Goal: Information Seeking & Learning: Learn about a topic

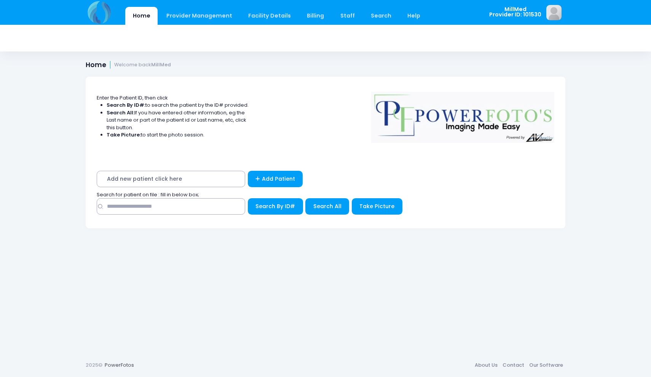
click at [195, 202] on input "text" at bounding box center [171, 206] width 149 height 16
type input "******"
click at [334, 206] on span "Search All" at bounding box center [327, 206] width 28 height 8
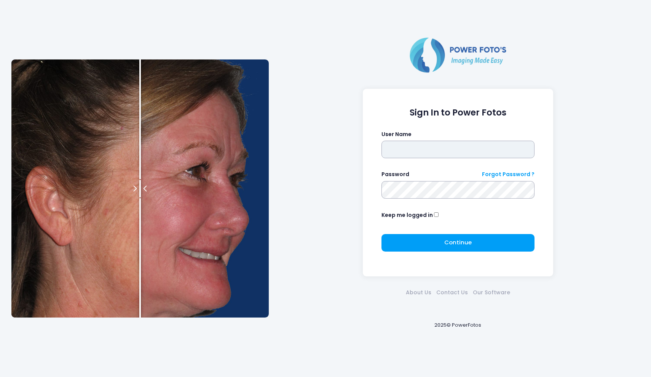
type input "*******"
click button "submit" at bounding box center [0, 0] width 0 height 0
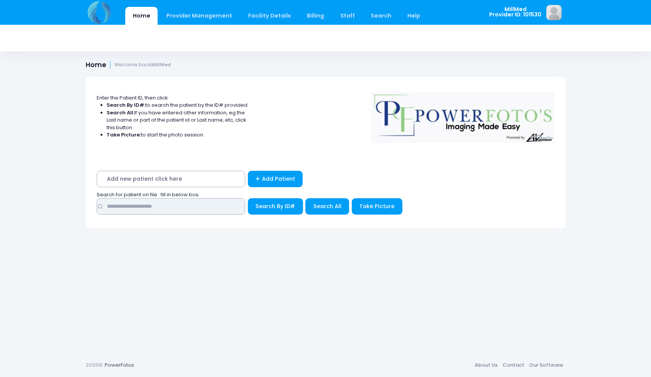
click at [215, 203] on input "text" at bounding box center [171, 206] width 149 height 16
type input "****"
click at [329, 204] on span "Search All" at bounding box center [327, 206] width 28 height 8
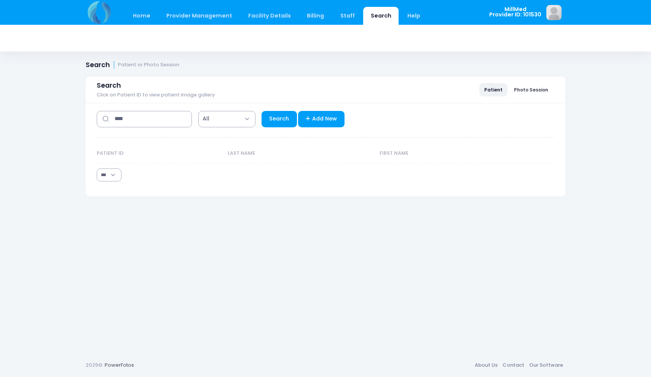
select select "***"
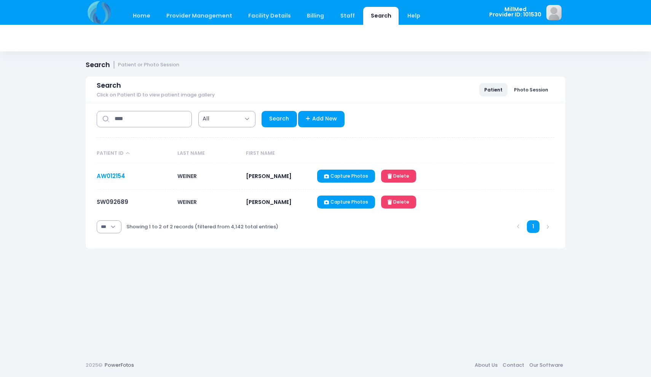
click at [110, 172] on link "AW012154" at bounding box center [111, 176] width 29 height 8
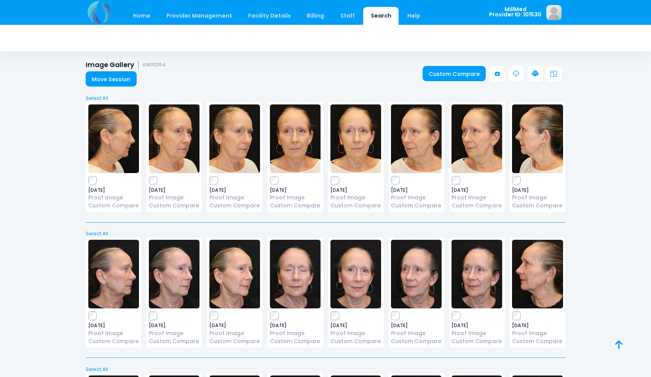
click at [297, 139] on img at bounding box center [295, 138] width 51 height 69
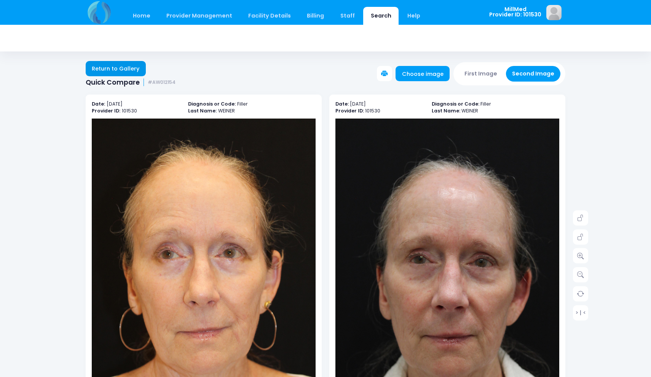
click at [130, 68] on link "Return to Gallery" at bounding box center [116, 68] width 60 height 15
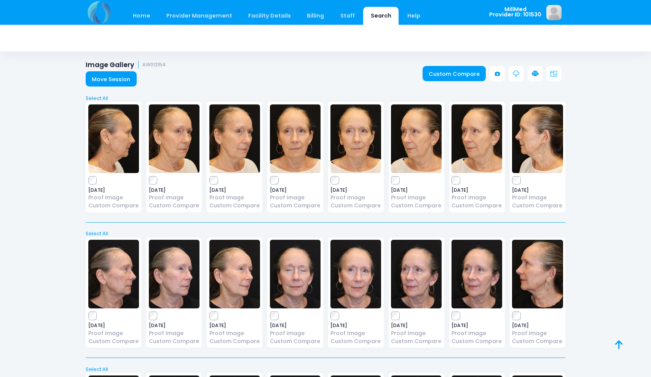
click at [358, 259] on img at bounding box center [356, 274] width 51 height 69
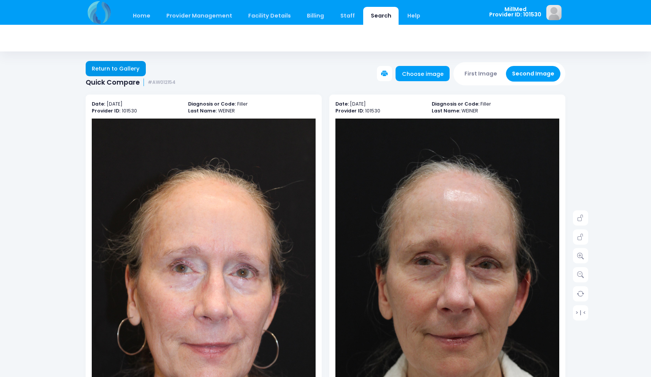
click at [127, 69] on link "Return to Gallery" at bounding box center [116, 68] width 60 height 15
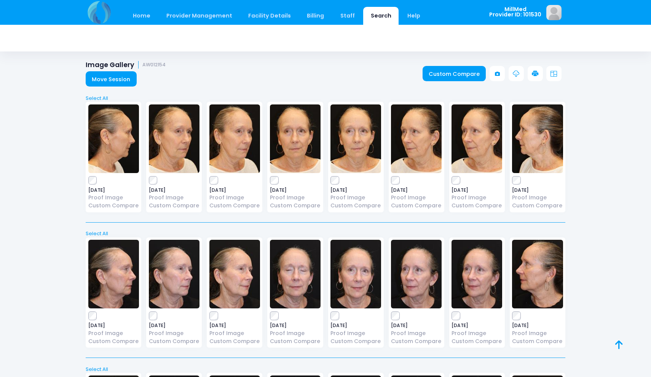
click at [295, 162] on img at bounding box center [295, 138] width 51 height 69
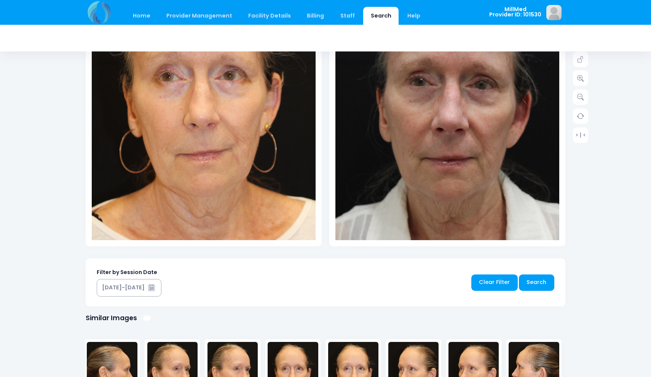
scroll to position [179, 0]
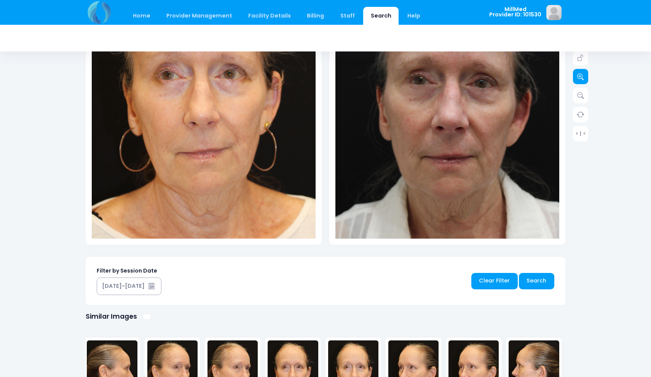
click at [580, 75] on icon at bounding box center [580, 76] width 7 height 7
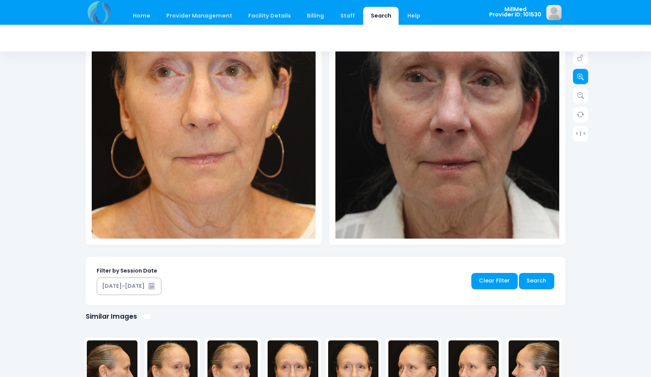
click at [580, 75] on icon at bounding box center [580, 76] width 7 height 7
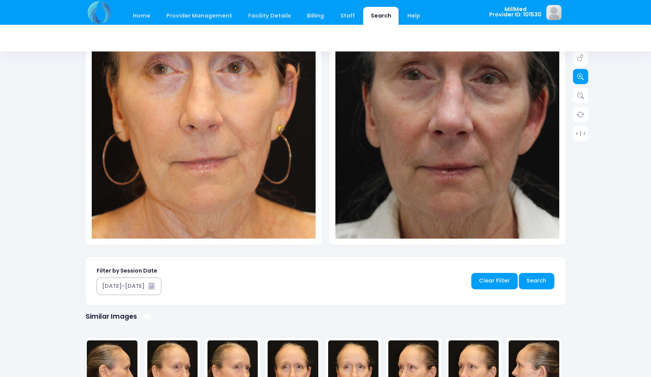
click at [580, 75] on icon at bounding box center [580, 76] width 7 height 7
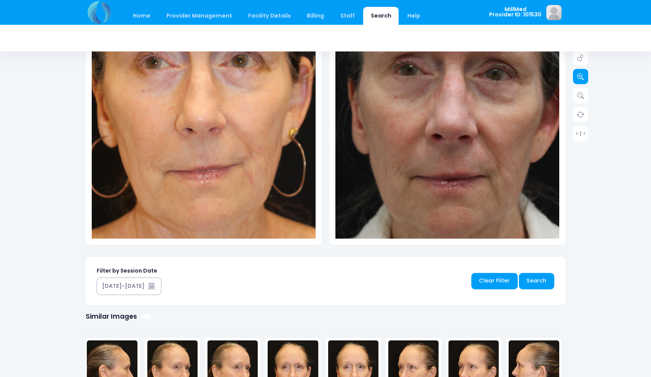
click at [580, 75] on icon at bounding box center [580, 76] width 7 height 7
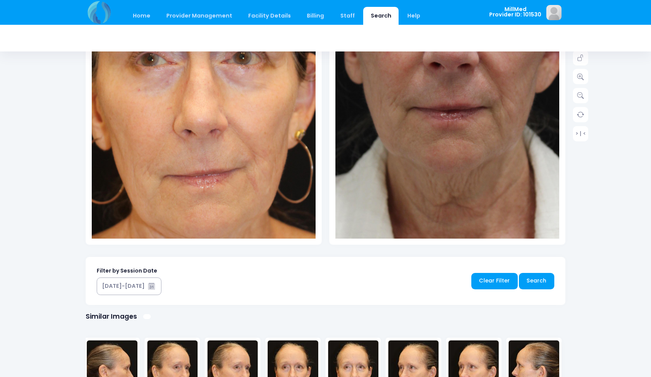
click at [449, 219] on img at bounding box center [447, 34] width 336 height 504
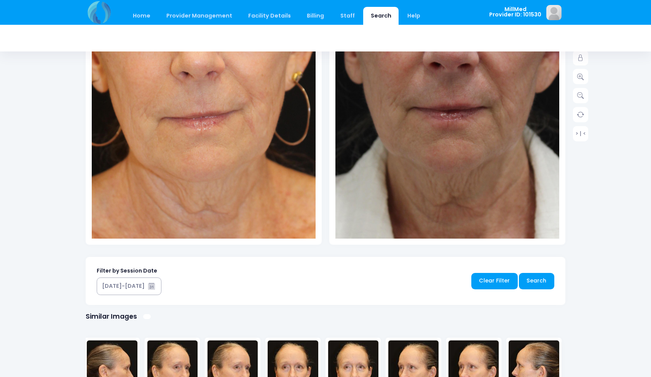
click at [210, 192] on img at bounding box center [201, 49] width 336 height 504
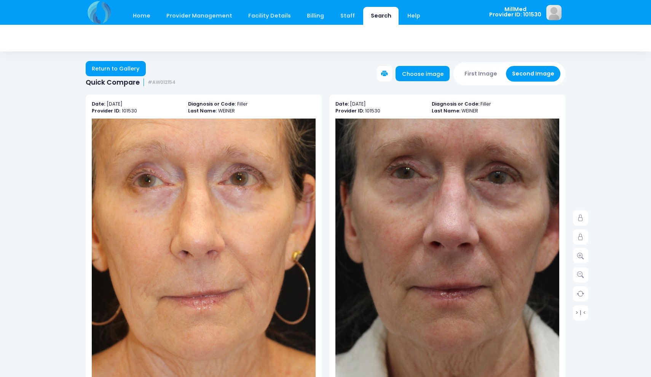
scroll to position [0, 0]
